Goal: Transaction & Acquisition: Book appointment/travel/reservation

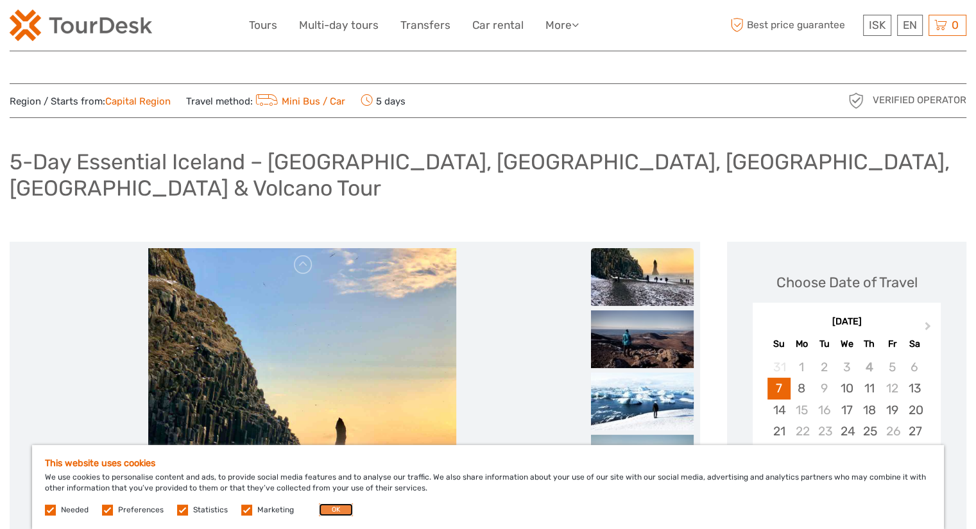
click at [332, 513] on button "OK" at bounding box center [336, 510] width 34 height 13
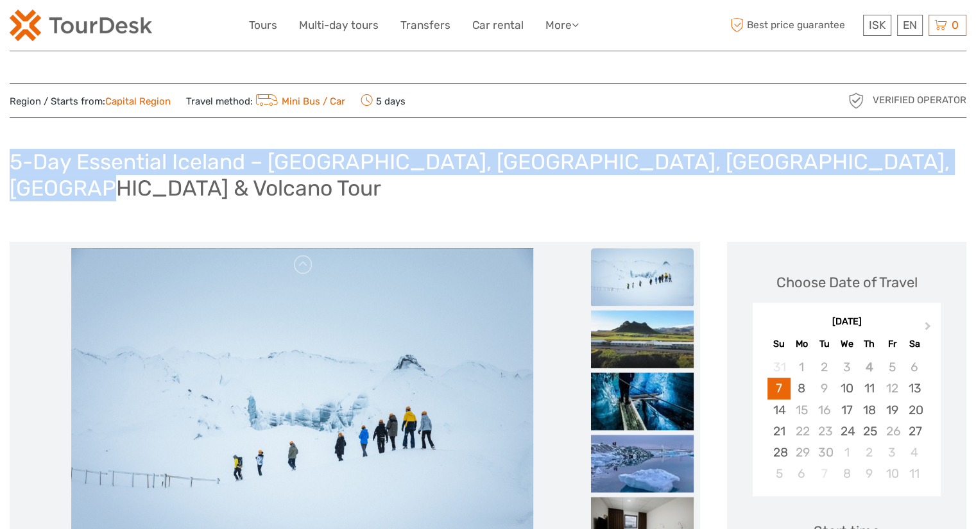
drag, startPoint x: 12, startPoint y: 162, endPoint x: 968, endPoint y: 169, distance: 955.5
copy h1 "5-Day Essential Iceland – [GEOGRAPHIC_DATA], [GEOGRAPHIC_DATA], [GEOGRAPHIC_DAT…"
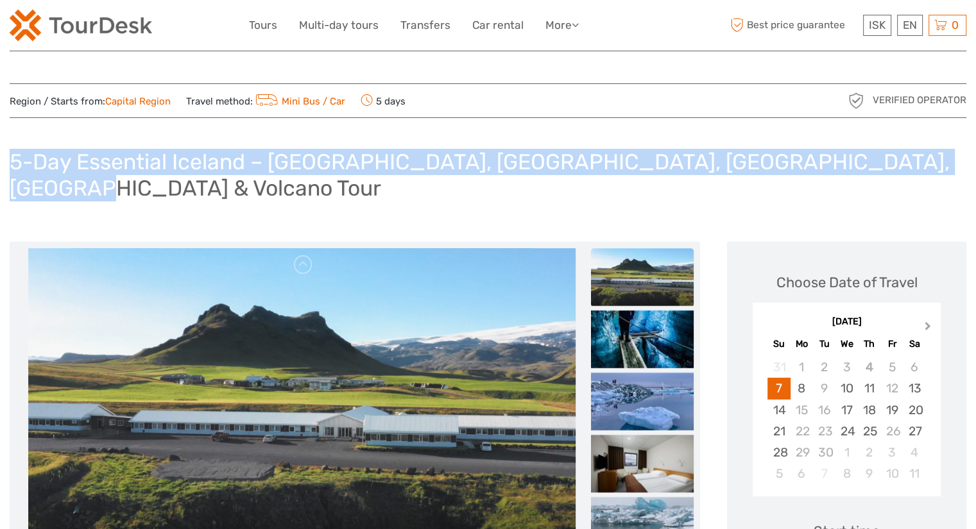
click at [925, 319] on button "Next Month" at bounding box center [929, 329] width 21 height 21
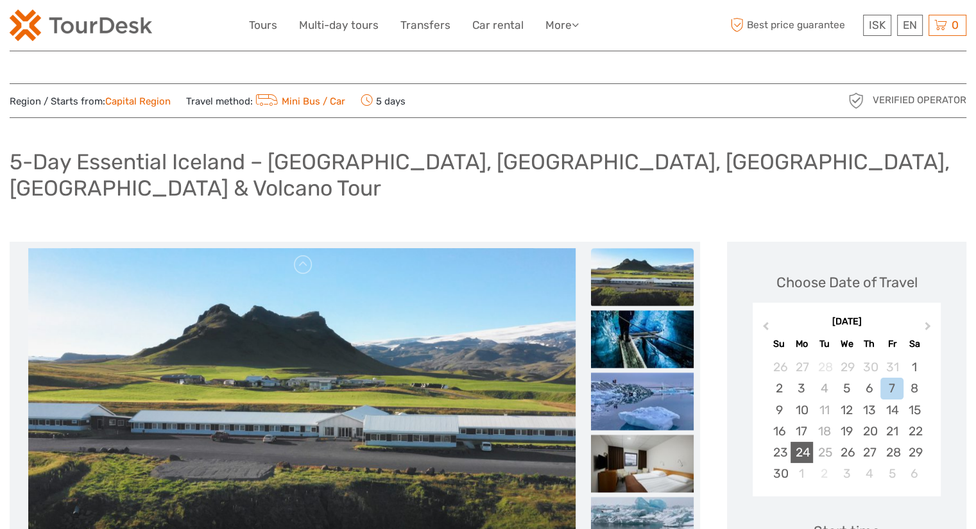
click at [799, 442] on div "24" at bounding box center [802, 452] width 22 height 21
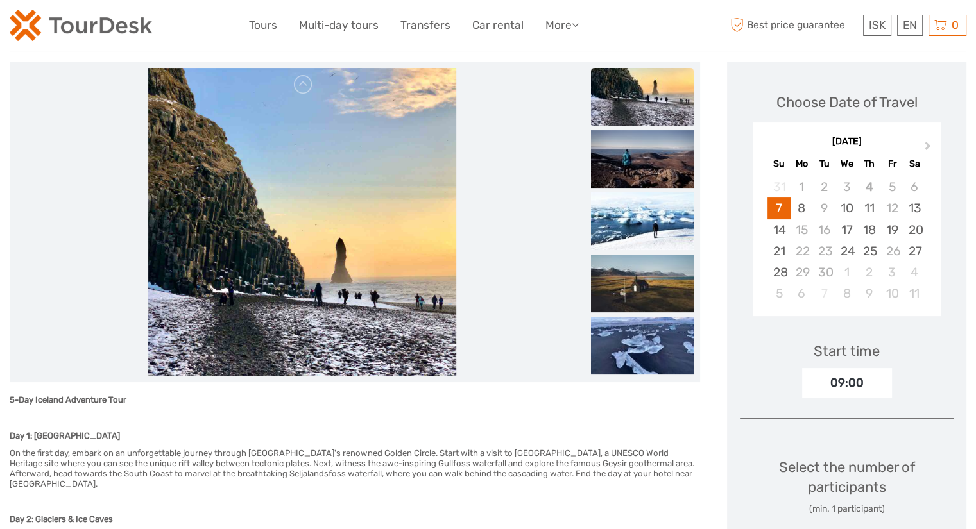
scroll to position [167, 0]
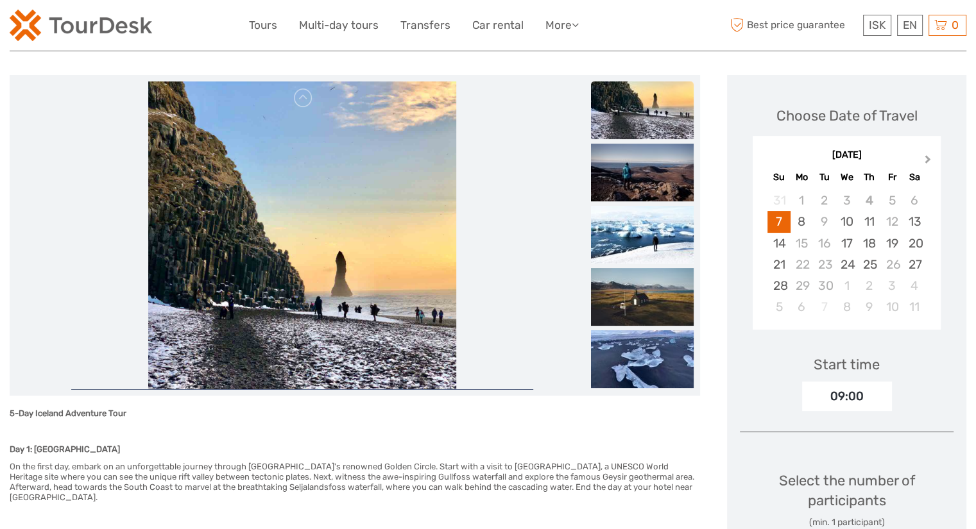
click at [928, 153] on span "Next Month" at bounding box center [928, 162] width 0 height 19
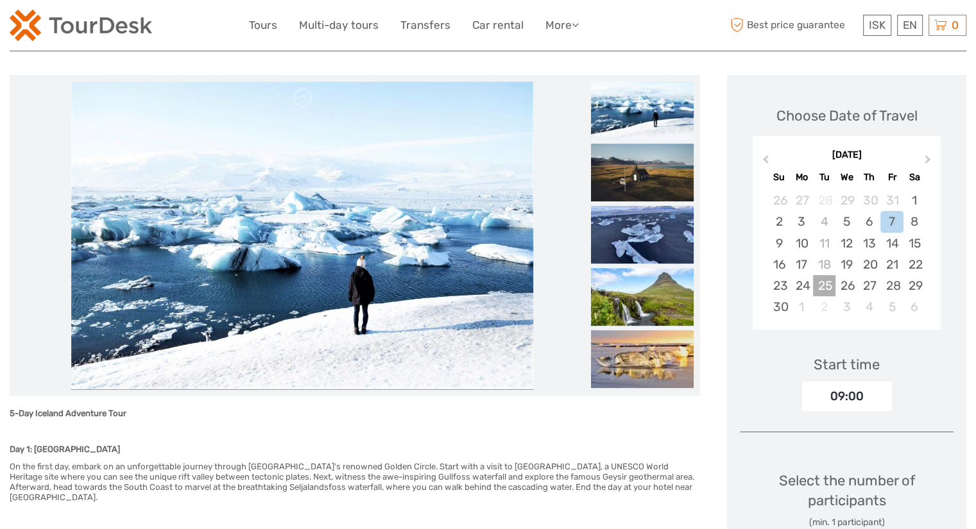
click at [819, 275] on div "25" at bounding box center [824, 285] width 22 height 21
click at [801, 275] on div "24" at bounding box center [802, 285] width 22 height 21
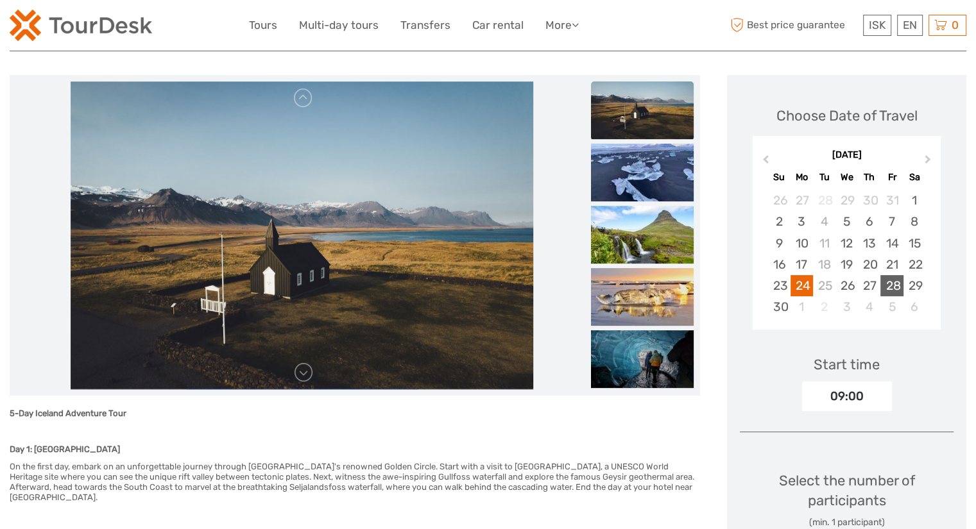
click at [895, 275] on div "28" at bounding box center [891, 285] width 22 height 21
click at [800, 275] on div "24" at bounding box center [802, 285] width 22 height 21
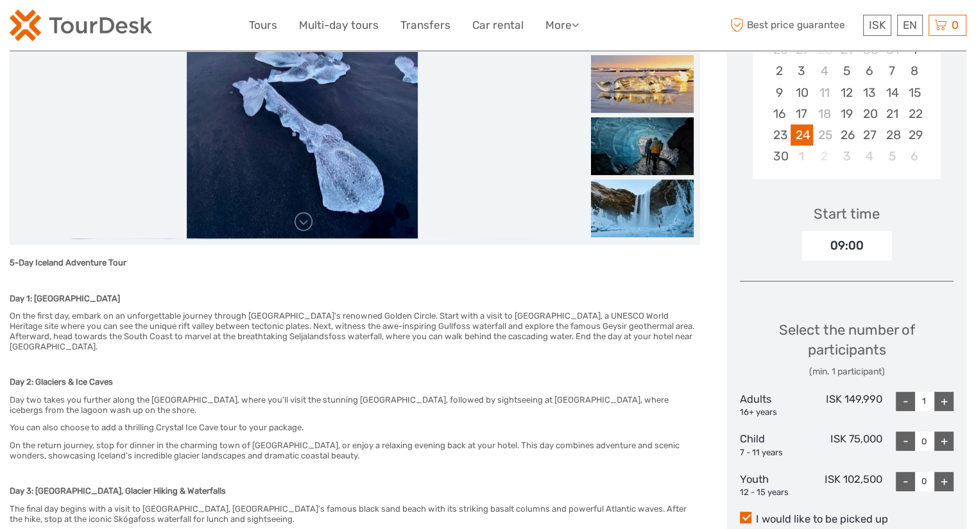
scroll to position [320, 0]
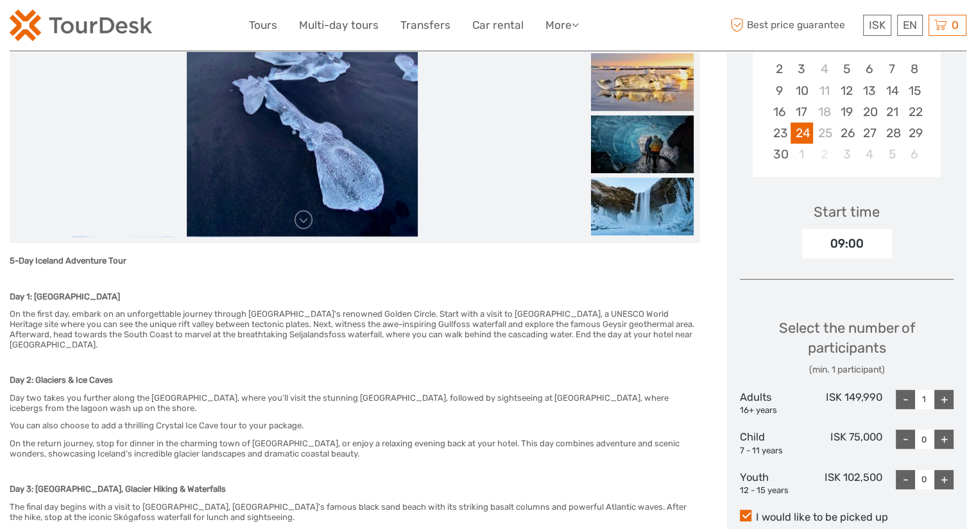
click at [947, 390] on div "+" at bounding box center [943, 399] width 19 height 19
type input "2"
click at [947, 430] on div "+" at bounding box center [943, 439] width 19 height 19
type input "1"
click at [947, 470] on div "+" at bounding box center [943, 479] width 19 height 19
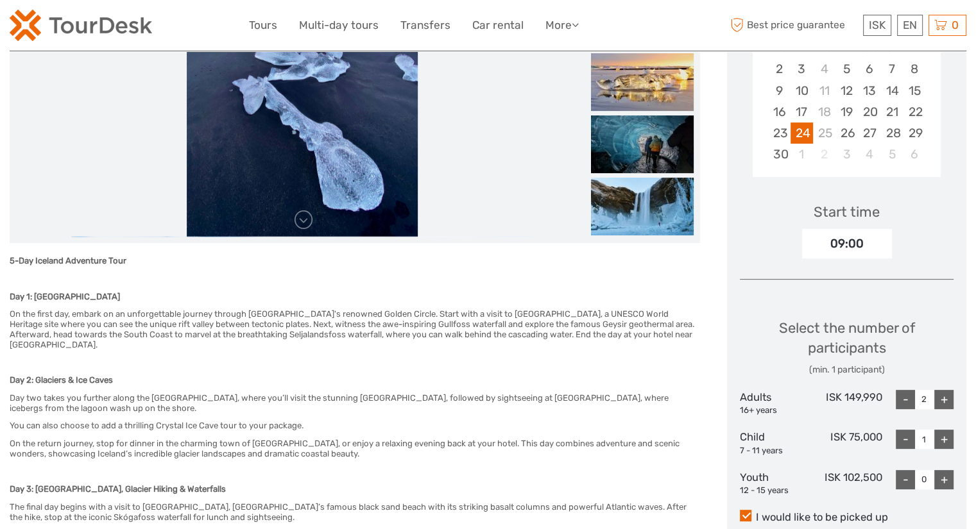
type input "1"
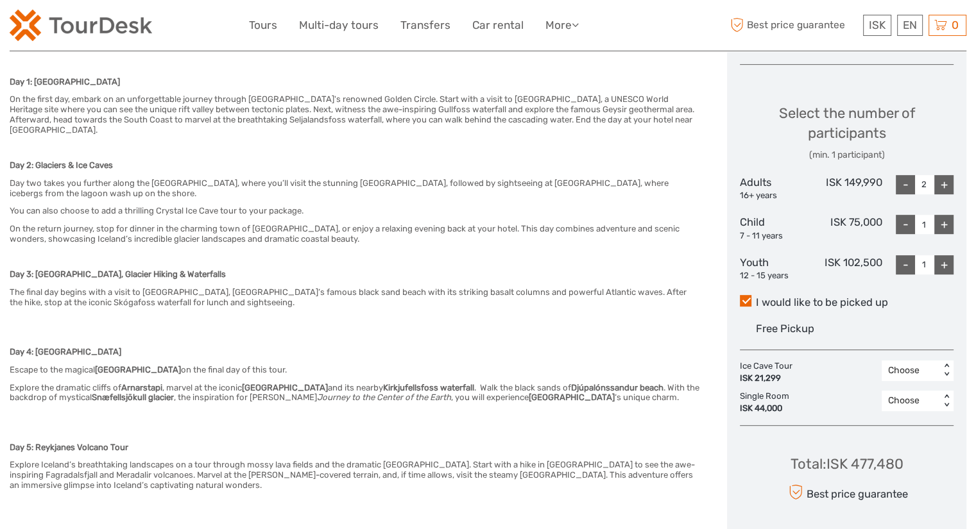
scroll to position [527, 0]
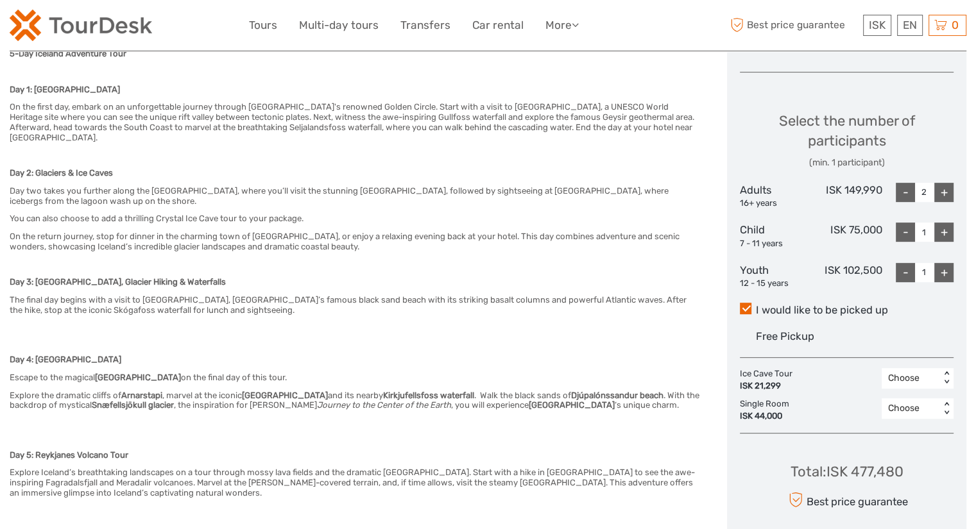
click at [902, 372] on div "Choose" at bounding box center [911, 378] width 46 height 13
click at [905, 451] on div "4" at bounding box center [917, 462] width 59 height 22
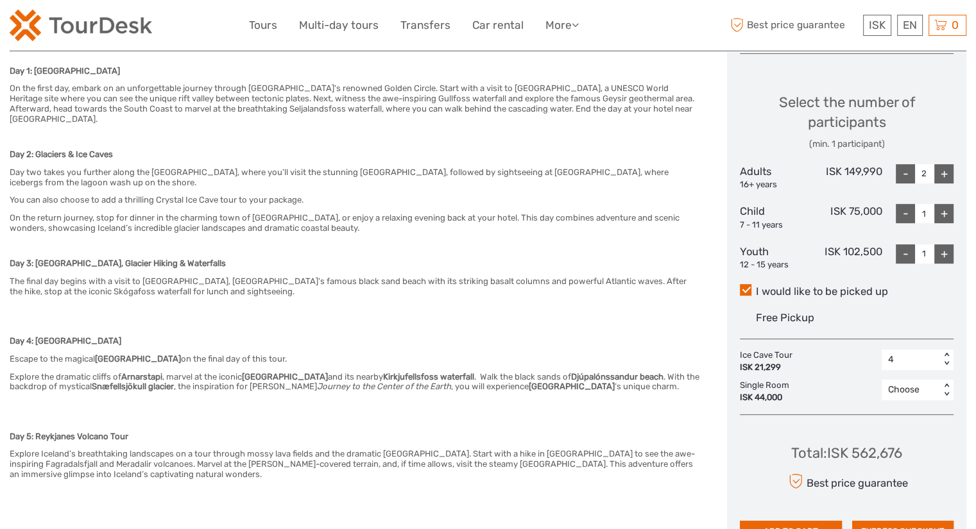
scroll to position [554, 0]
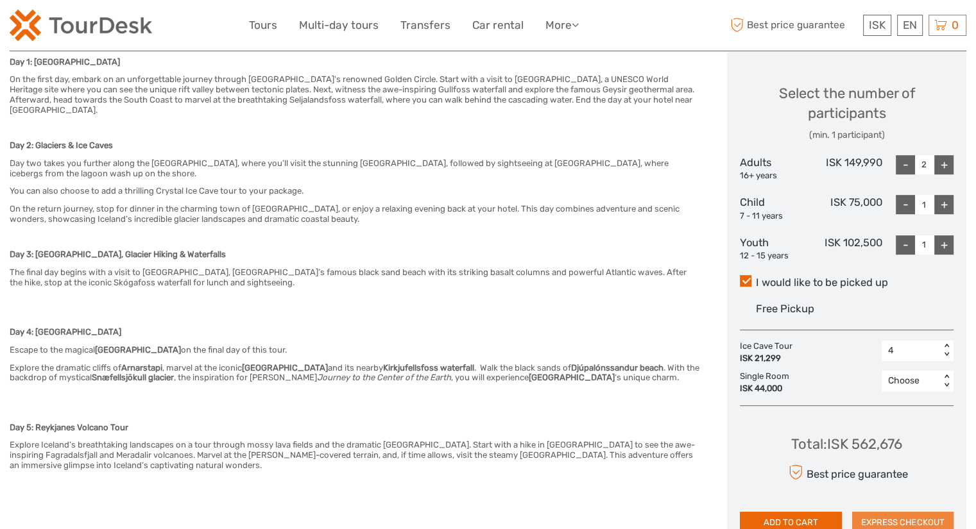
click at [881, 512] on button "EXPRESS CHECKOUT" at bounding box center [902, 523] width 101 height 22
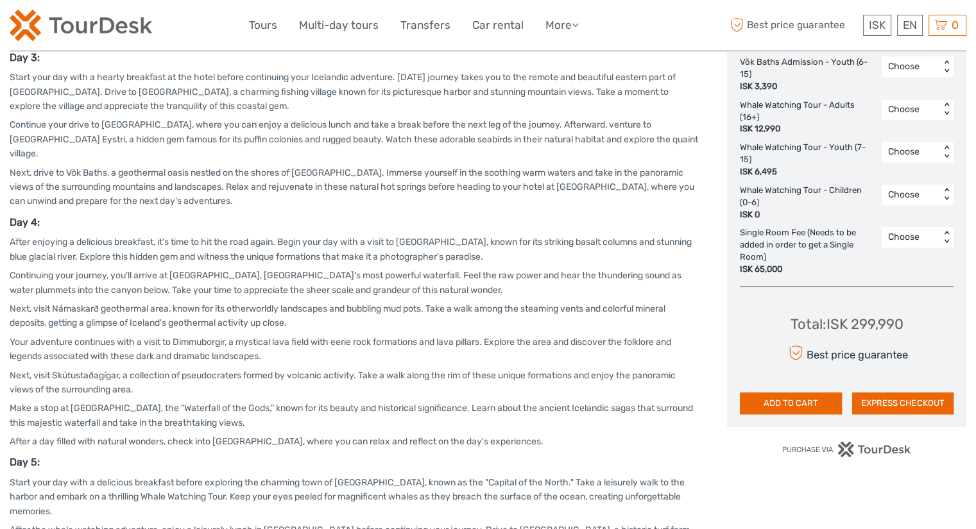
scroll to position [1204, 0]
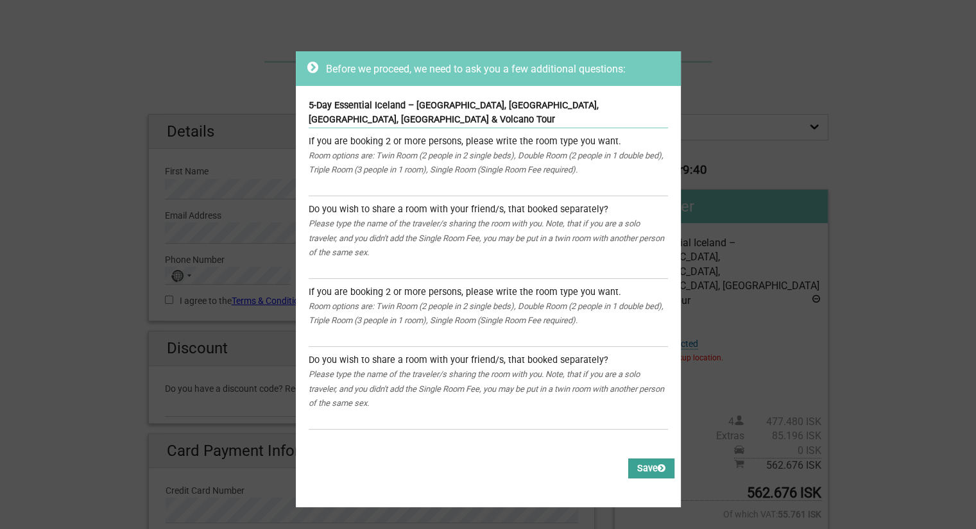
click at [634, 464] on button "Save" at bounding box center [651, 469] width 46 height 20
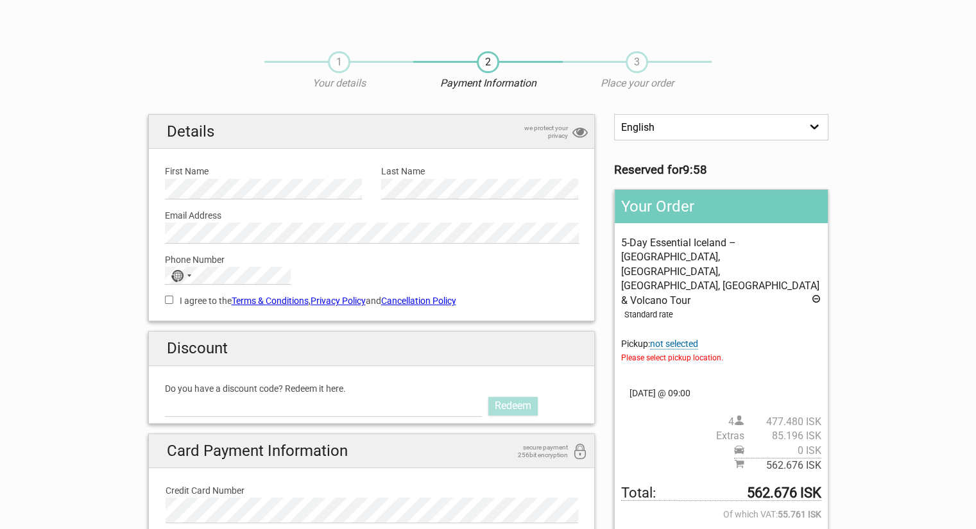
drag, startPoint x: 743, startPoint y: 465, endPoint x: 794, endPoint y: 468, distance: 51.4
click at [794, 486] on span "Total: 562.676 ISK" at bounding box center [721, 493] width 200 height 15
copy span "562.676"
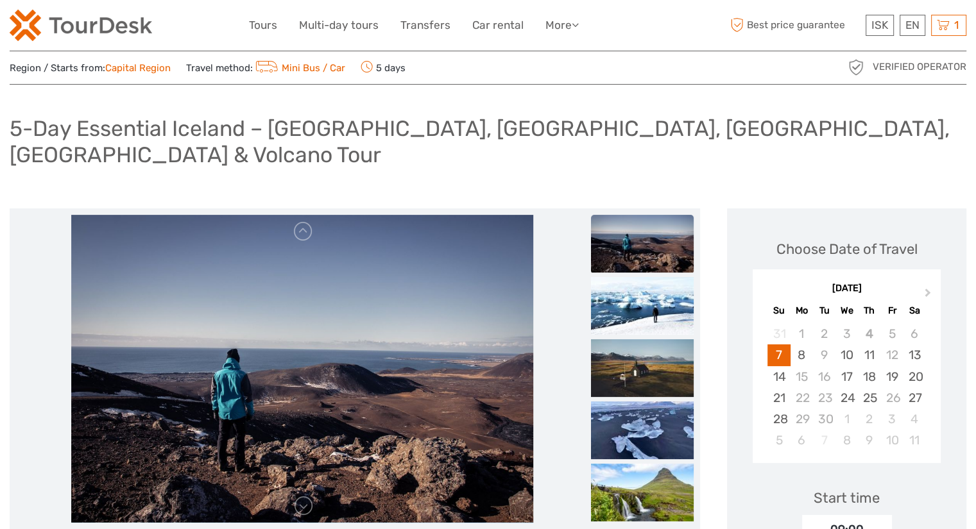
scroll to position [12, 0]
